Goal: Find specific page/section: Find specific page/section

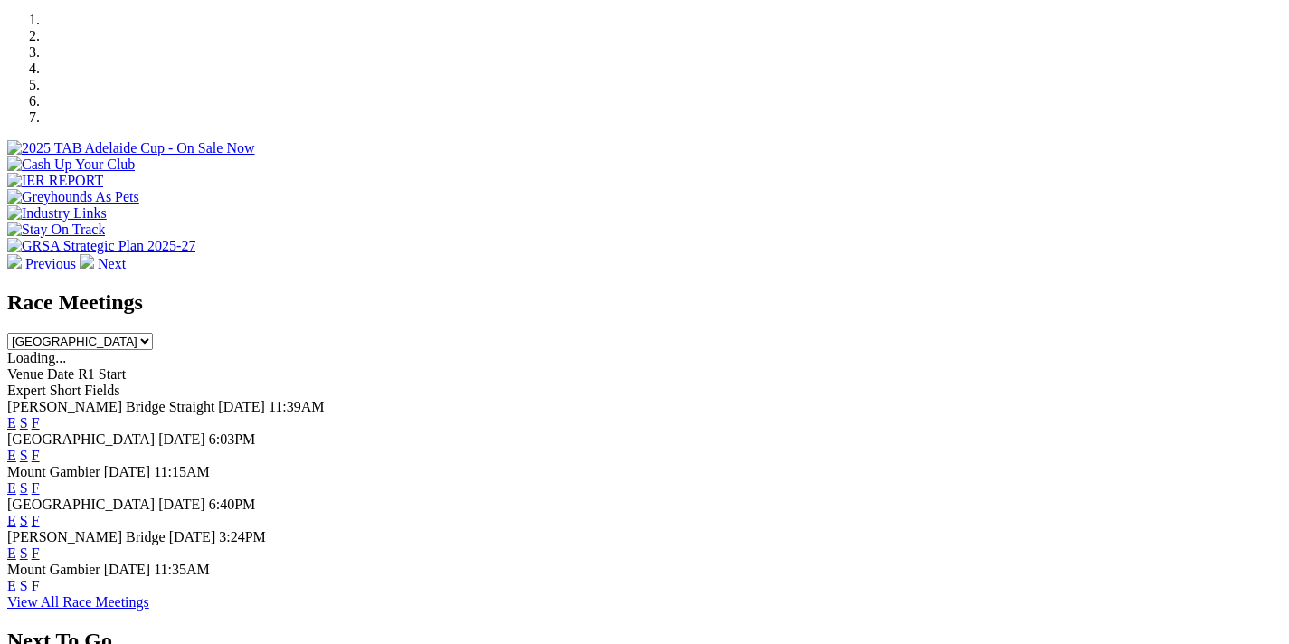
scroll to position [671, 0]
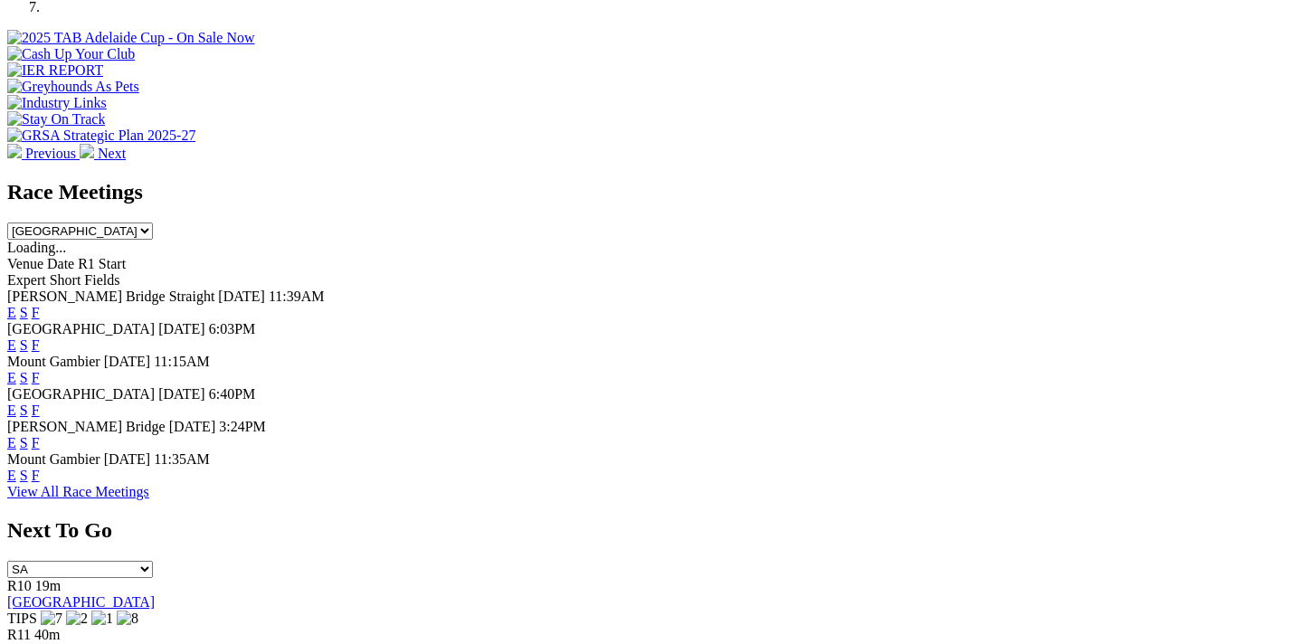
click at [40, 468] on link "F" at bounding box center [36, 475] width 8 height 15
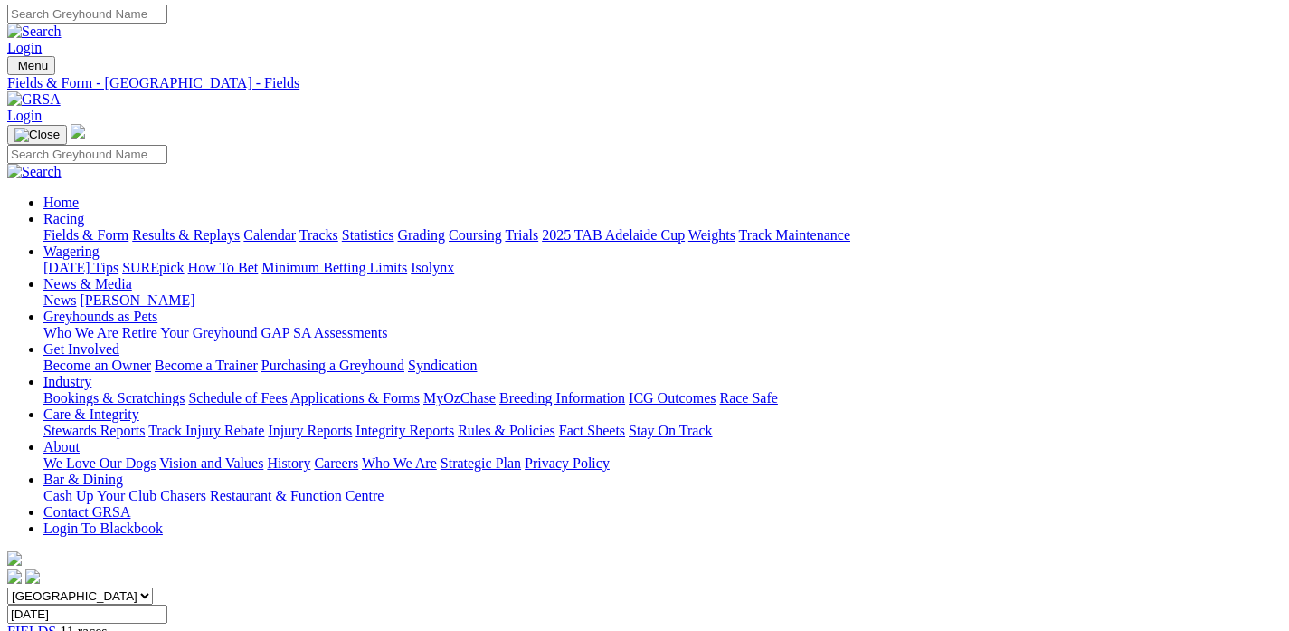
scroll to position [4, 0]
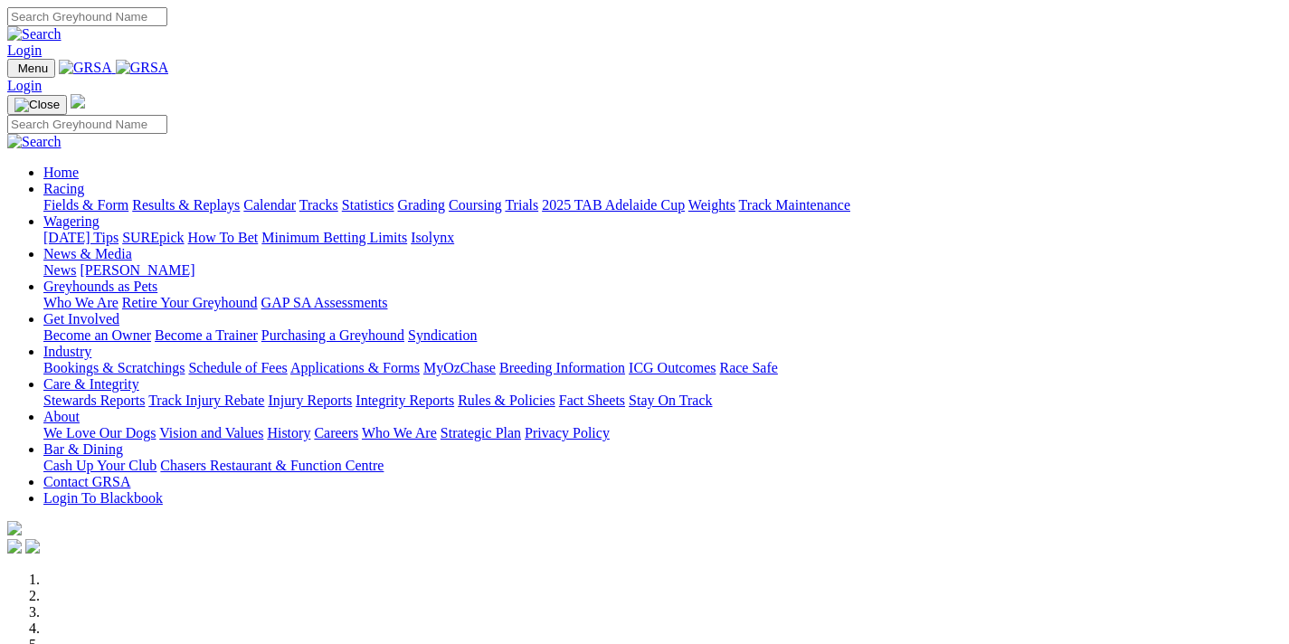
scroll to position [671, 0]
